Goal: Information Seeking & Learning: Learn about a topic

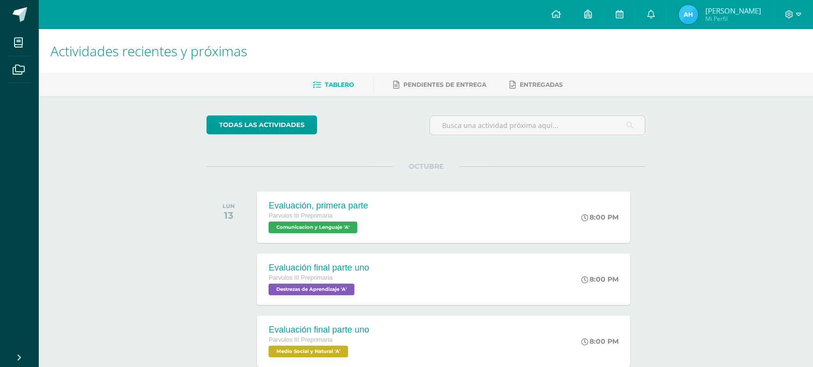
scroll to position [121, 0]
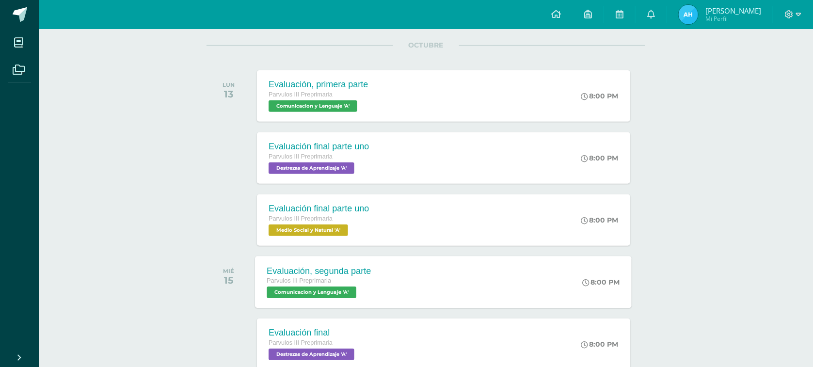
click at [313, 277] on span "Parvulos III Preprimaria" at bounding box center [299, 280] width 64 height 7
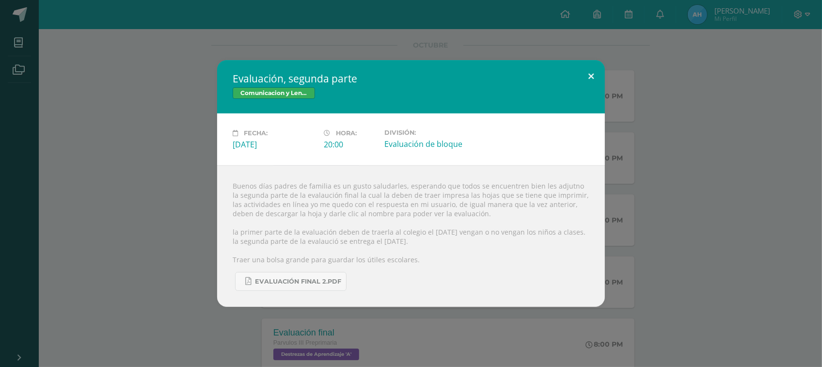
click at [590, 73] on button at bounding box center [591, 76] width 28 height 33
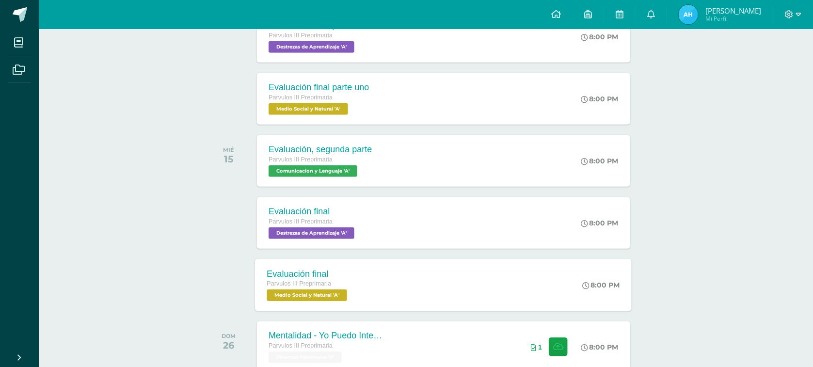
scroll to position [303, 0]
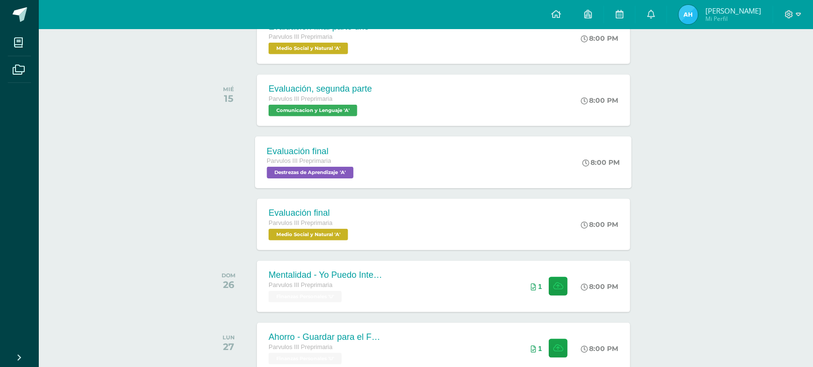
click at [332, 172] on span "Destrezas de Aprendizaje 'A'" at bounding box center [310, 173] width 87 height 12
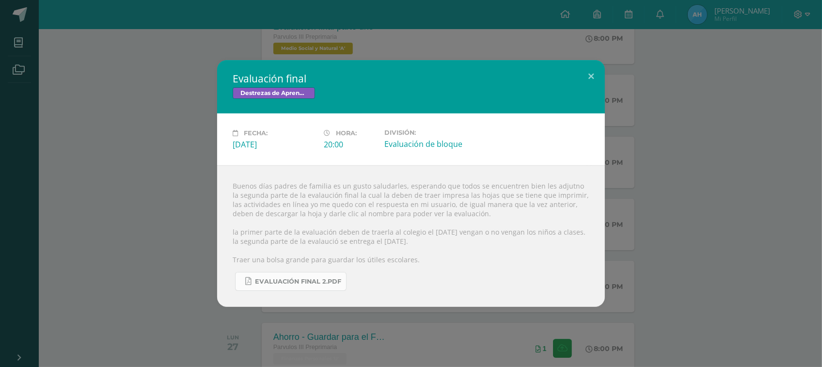
click at [311, 285] on span "Evaluación final 2.pdf" at bounding box center [298, 282] width 86 height 8
click at [595, 71] on button at bounding box center [591, 76] width 28 height 33
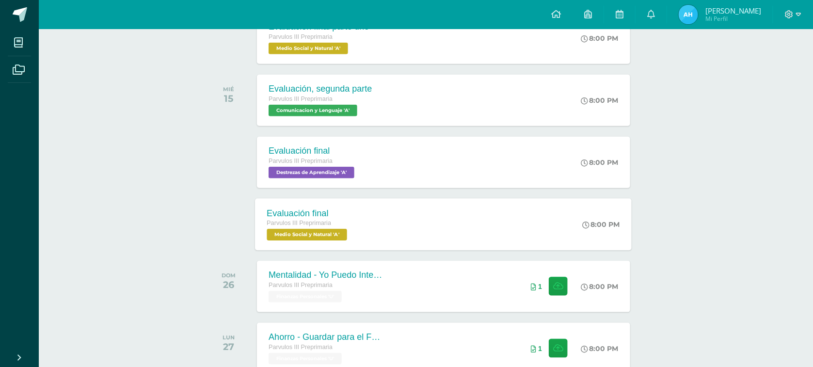
click at [301, 234] on span "Medio Social y Natural 'A'" at bounding box center [307, 235] width 80 height 12
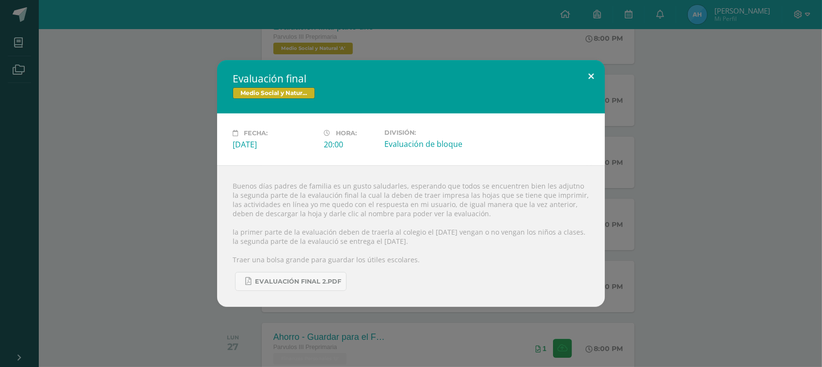
click at [587, 71] on button at bounding box center [591, 76] width 28 height 33
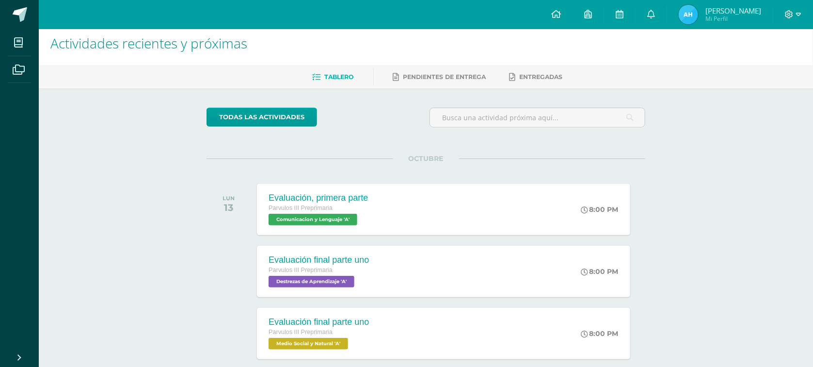
scroll to position [0, 0]
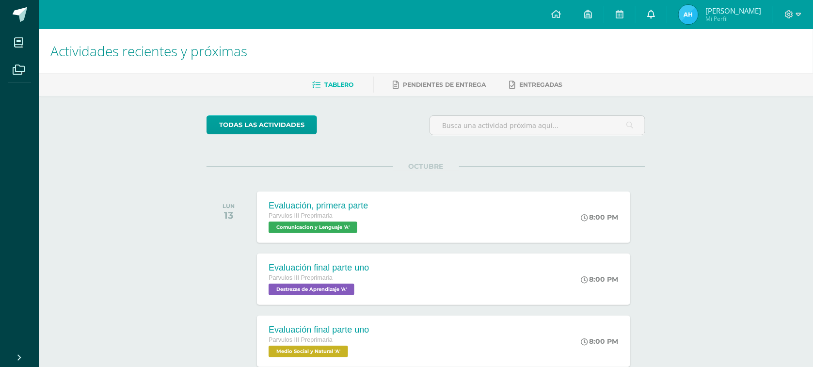
click at [655, 11] on icon at bounding box center [651, 14] width 8 height 9
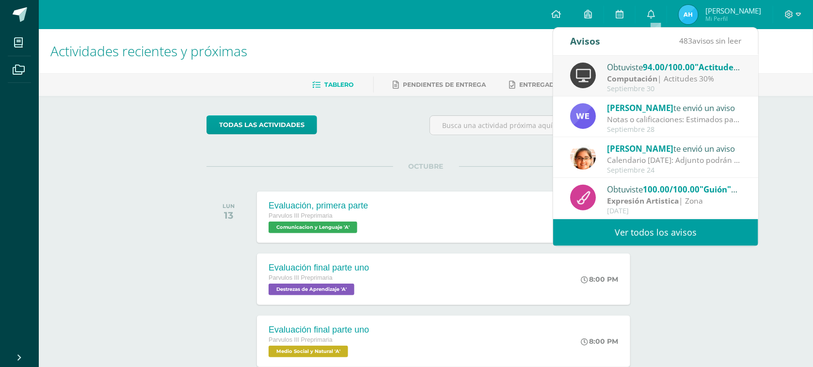
scroll to position [161, 0]
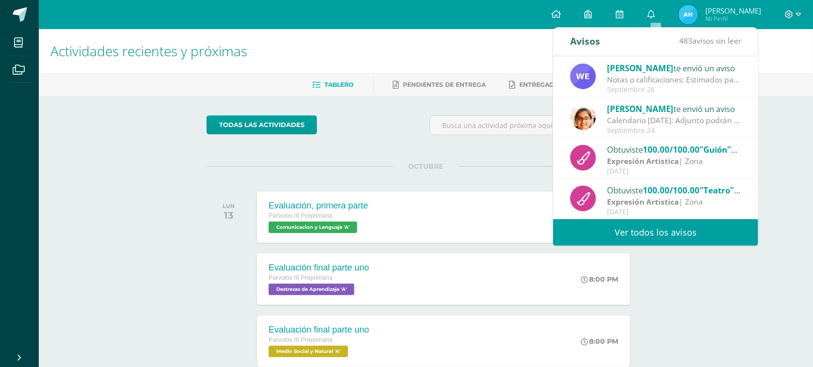
click at [674, 230] on link "Ver todos los avisos" at bounding box center [655, 232] width 205 height 27
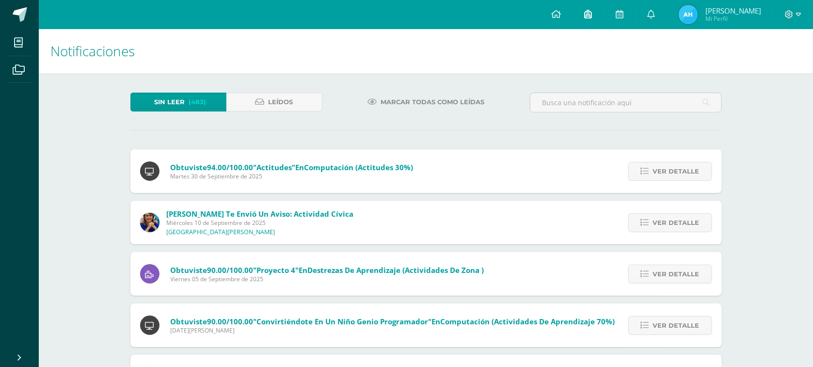
click at [592, 15] on icon at bounding box center [588, 14] width 8 height 9
click at [623, 13] on icon at bounding box center [619, 14] width 8 height 9
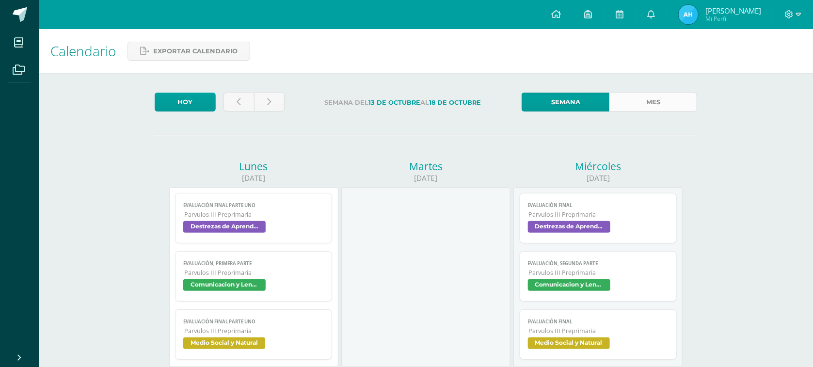
click at [657, 100] on link "Mes" at bounding box center [653, 102] width 88 height 19
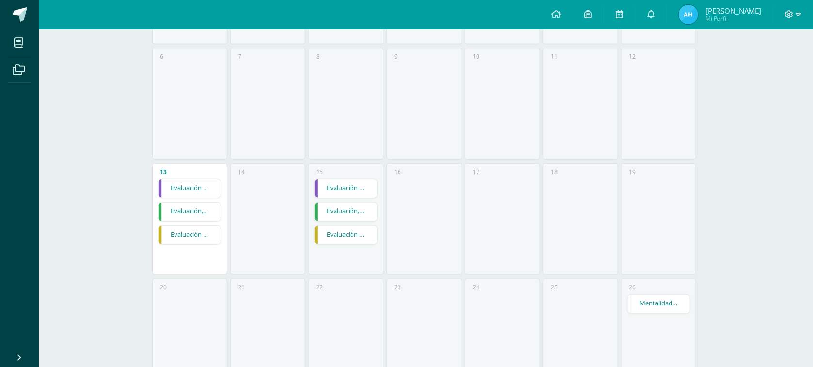
scroll to position [404, 0]
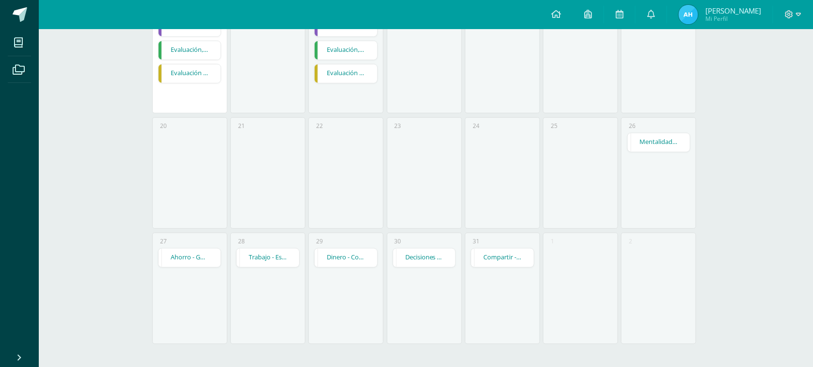
click at [652, 137] on link "Mentalidad - Yo Puedo Intentarlo" at bounding box center [658, 142] width 63 height 18
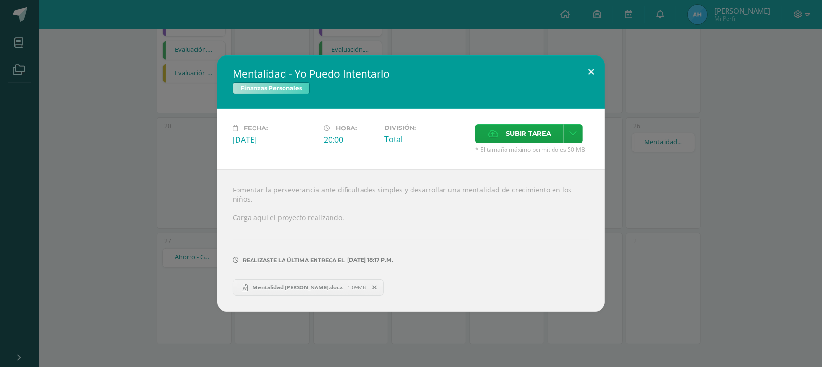
click at [592, 68] on button at bounding box center [591, 71] width 28 height 33
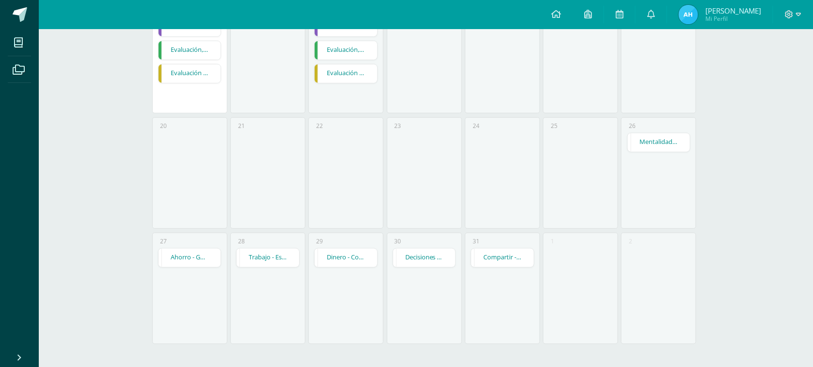
click at [345, 256] on link "Dinero - Conociendo las Monedas" at bounding box center [345, 258] width 63 height 18
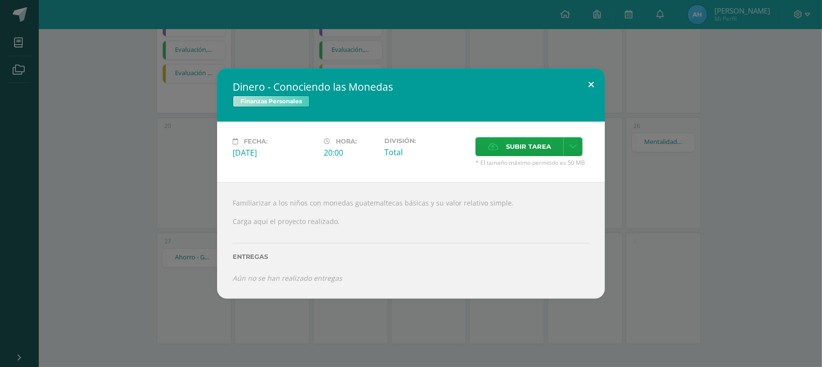
click at [590, 77] on button at bounding box center [591, 84] width 28 height 33
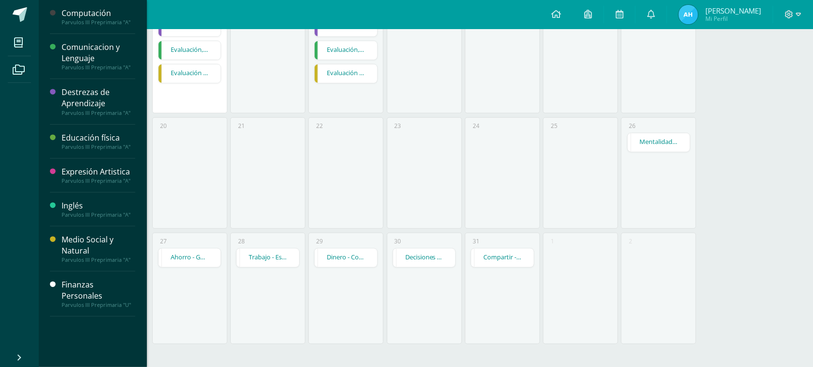
click at [102, 289] on div "Finanzas Personales" at bounding box center [99, 290] width 74 height 22
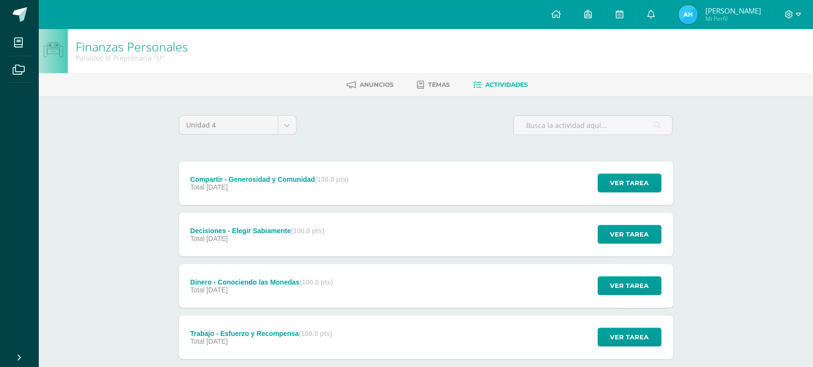
scroll to position [61, 0]
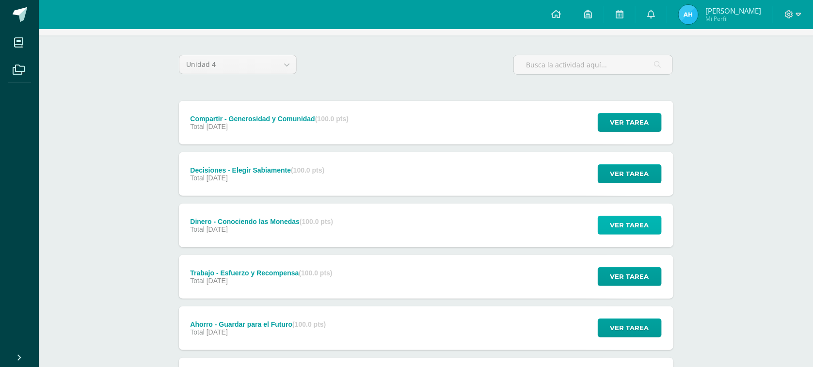
click at [620, 223] on span "Ver tarea" at bounding box center [629, 225] width 39 height 18
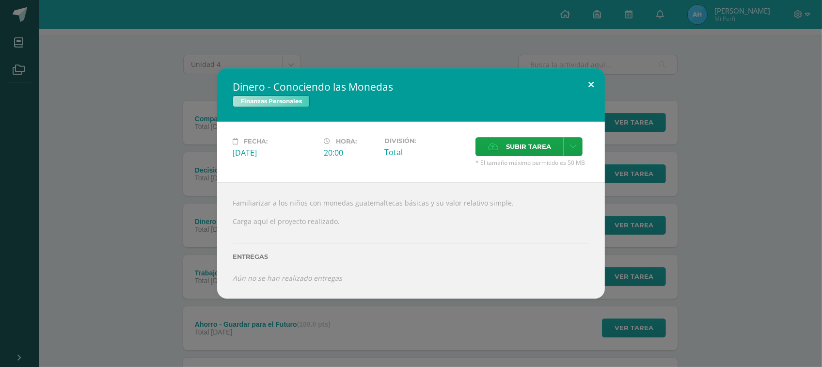
click at [586, 81] on button at bounding box center [591, 84] width 28 height 33
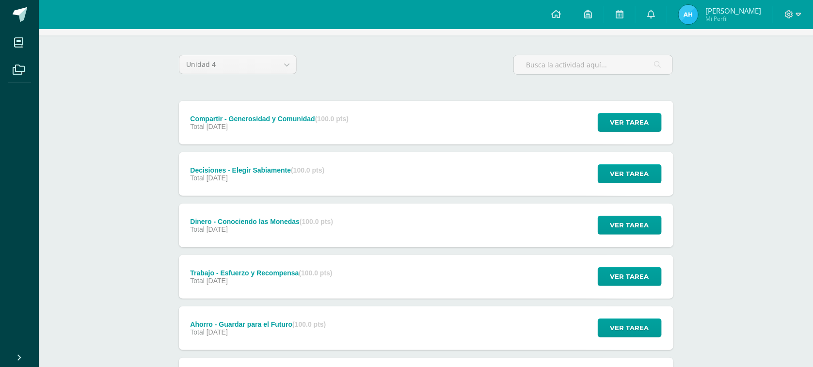
click at [236, 221] on div "Dinero - Conociendo las Monedas (100.0 pts)" at bounding box center [261, 222] width 143 height 8
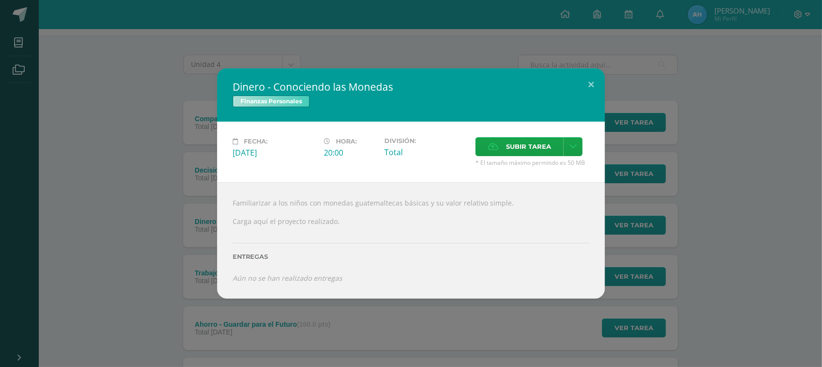
click at [290, 95] on span "Finanzas Personales" at bounding box center [271, 101] width 77 height 12
click at [589, 78] on button at bounding box center [591, 84] width 28 height 33
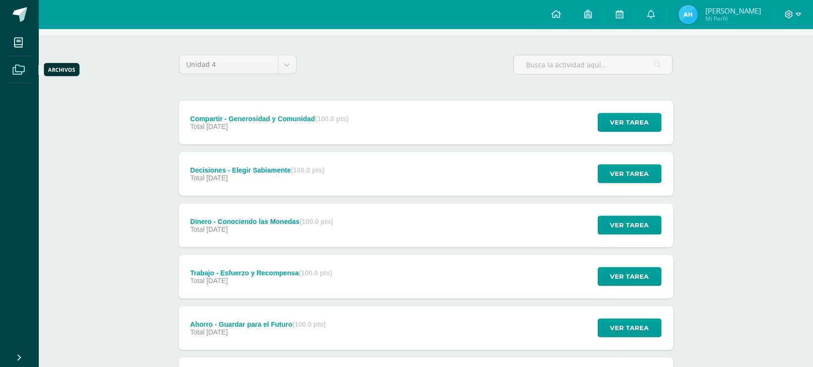
click at [18, 68] on icon at bounding box center [19, 70] width 12 height 10
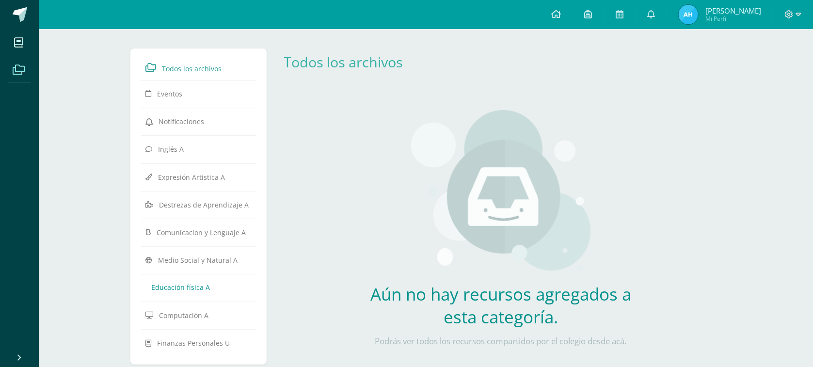
scroll to position [31, 0]
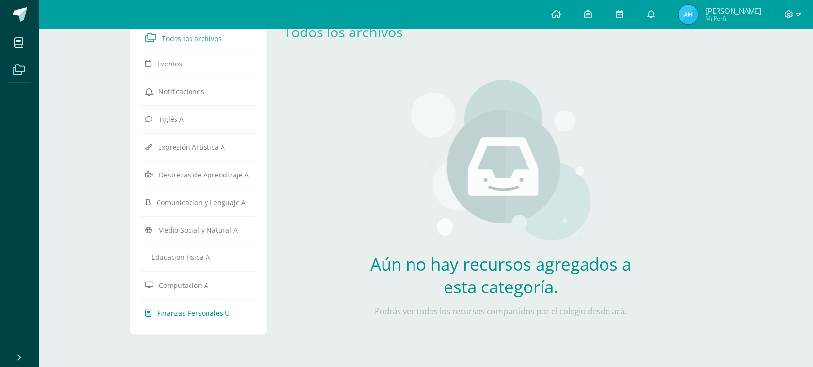
click at [201, 315] on span "Finanzas Personales U" at bounding box center [193, 312] width 73 height 9
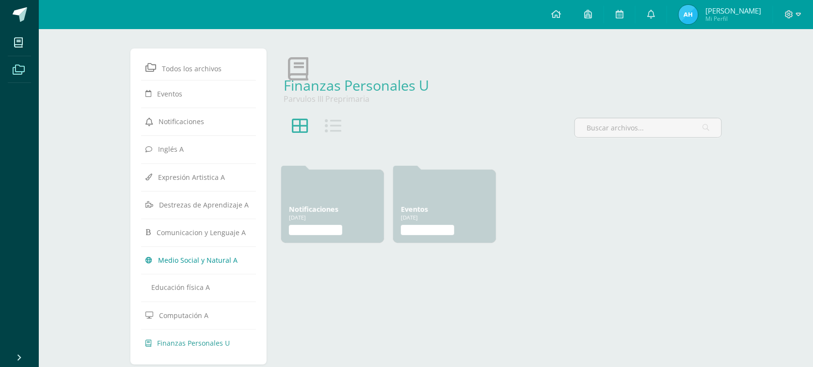
scroll to position [27, 0]
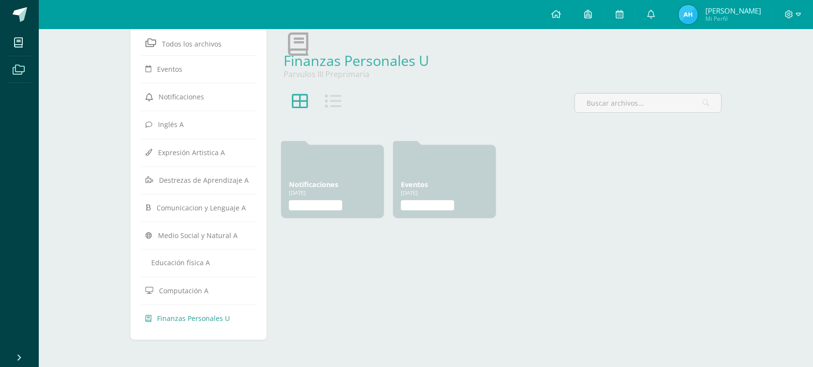
click at [332, 97] on icon at bounding box center [333, 101] width 16 height 16
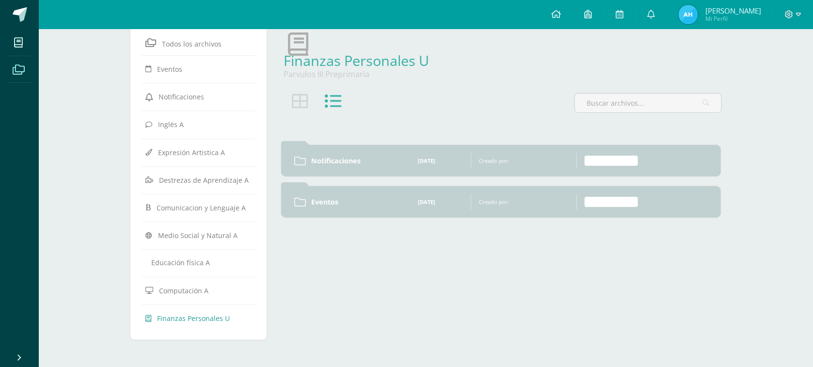
click at [296, 97] on icon at bounding box center [300, 101] width 16 height 16
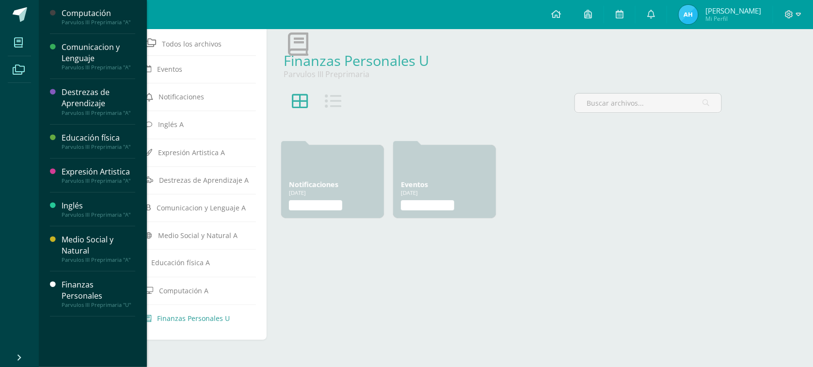
click at [18, 45] on icon at bounding box center [18, 43] width 9 height 10
click at [78, 282] on div "Finanzas Personales" at bounding box center [99, 290] width 74 height 22
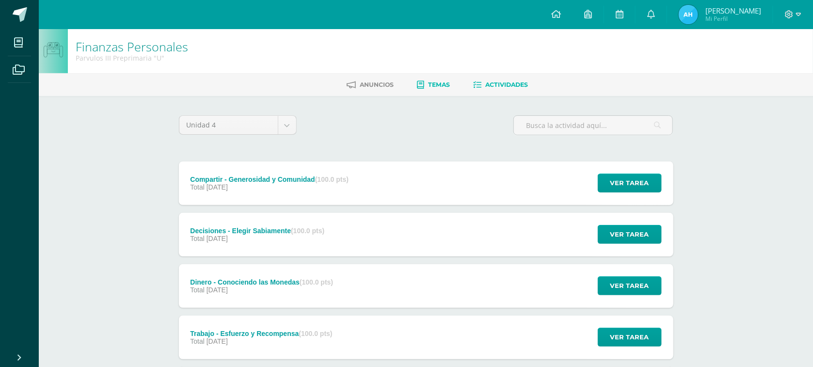
click at [434, 84] on span "Temas" at bounding box center [439, 84] width 22 height 7
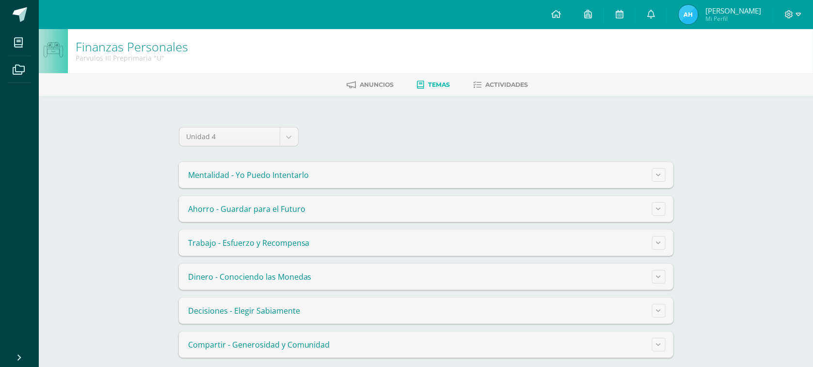
scroll to position [11, 0]
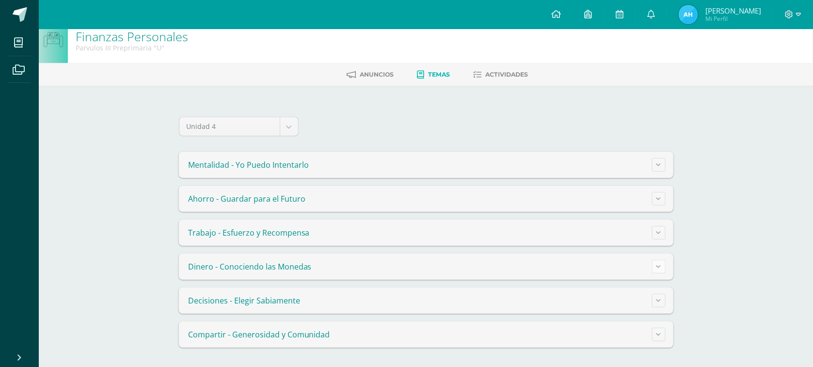
click at [659, 266] on icon at bounding box center [658, 266] width 5 height 5
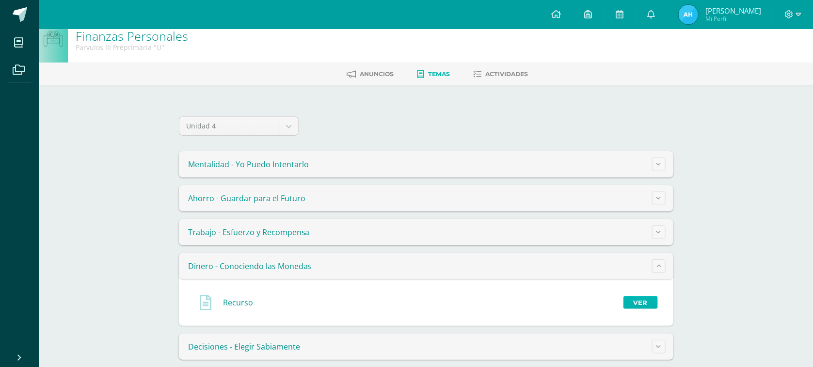
click at [647, 298] on link "Ver" at bounding box center [640, 302] width 34 height 13
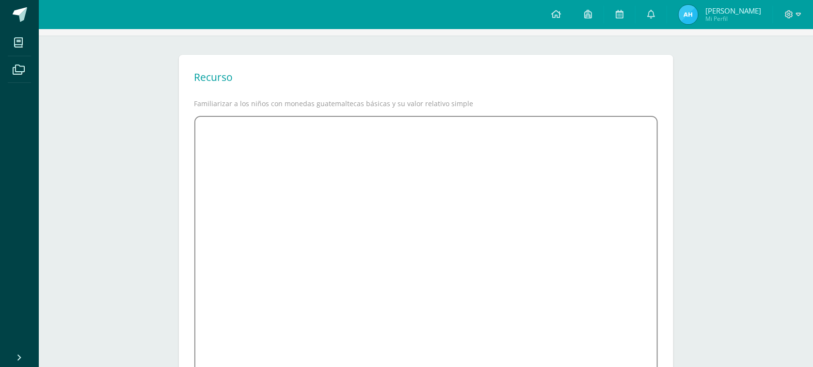
scroll to position [121, 0]
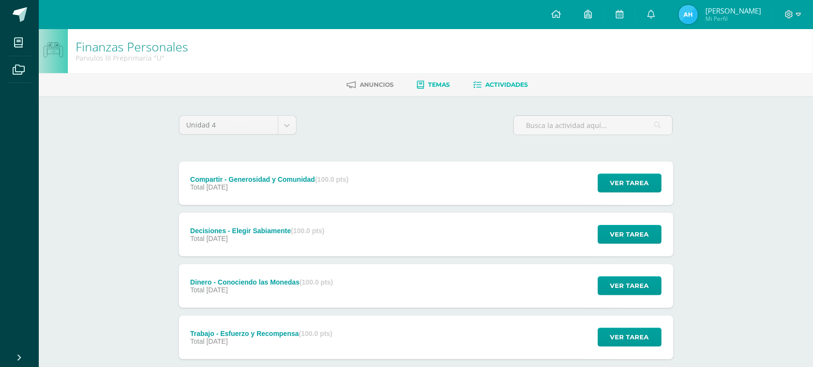
click at [439, 85] on span "Temas" at bounding box center [439, 84] width 22 height 7
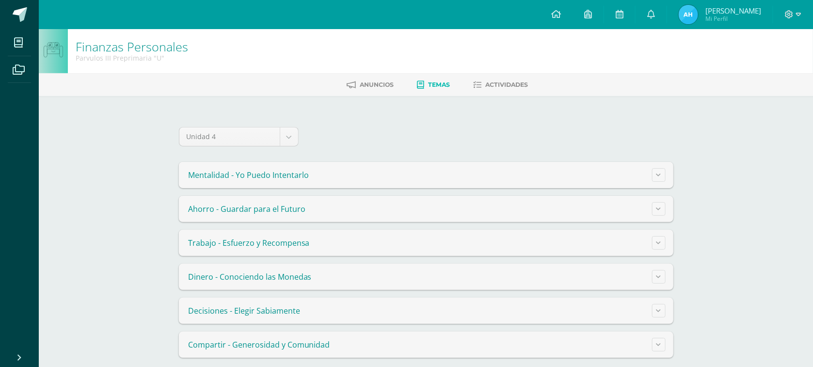
scroll to position [11, 0]
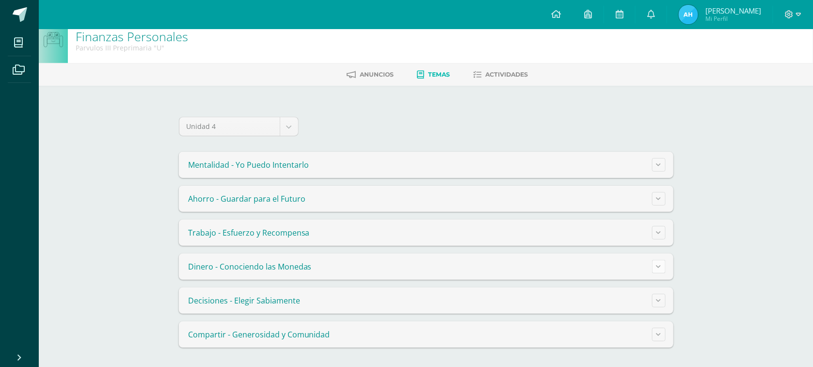
click at [662, 265] on button at bounding box center [659, 267] width 14 height 14
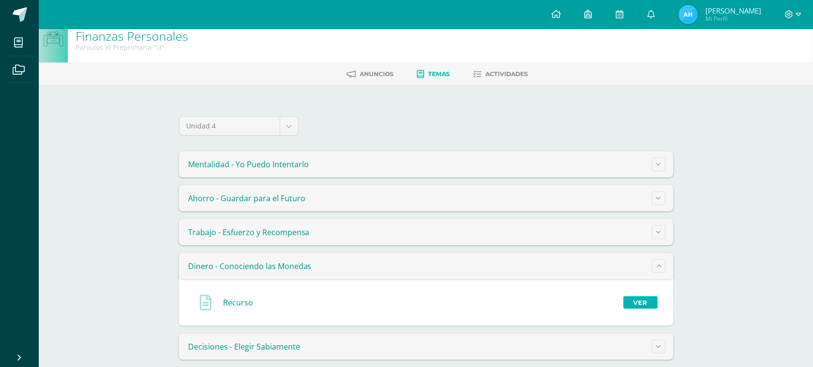
click at [636, 302] on link "Ver" at bounding box center [640, 302] width 34 height 13
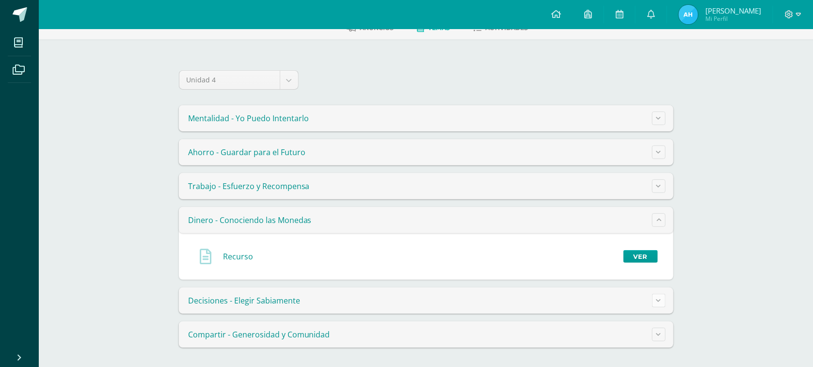
click at [656, 307] on button at bounding box center [659, 301] width 14 height 14
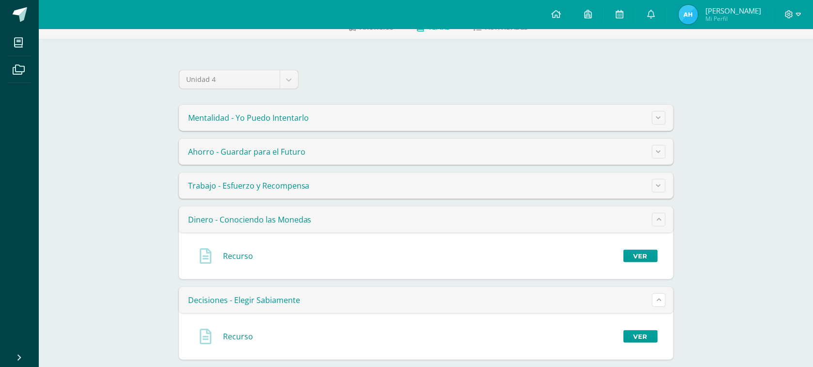
scroll to position [104, 0]
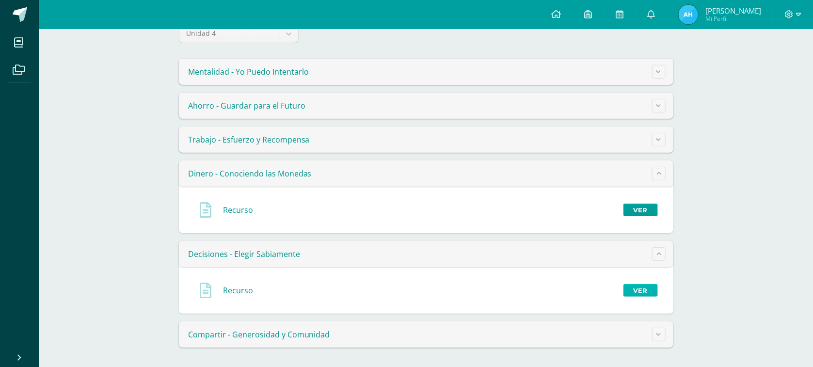
click at [645, 292] on link "Ver" at bounding box center [640, 290] width 34 height 13
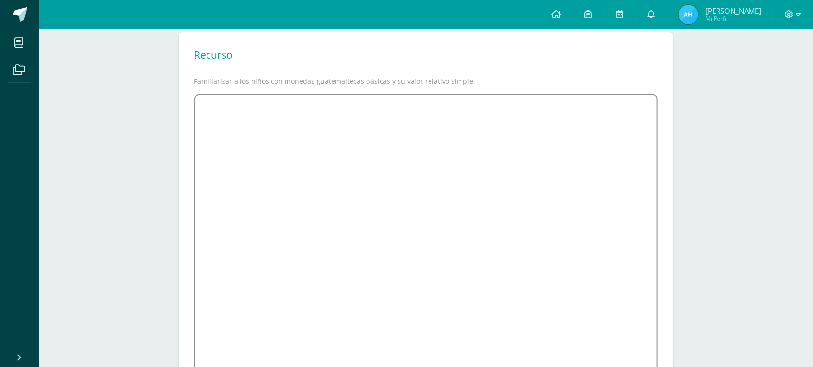
scroll to position [143, 0]
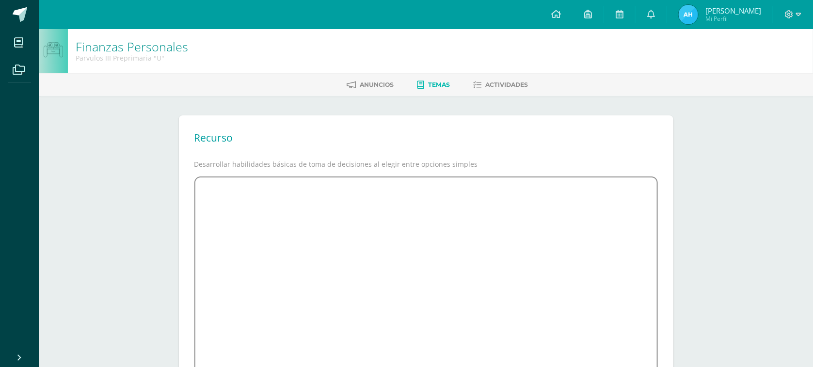
scroll to position [143, 0]
